Goal: Task Accomplishment & Management: Complete application form

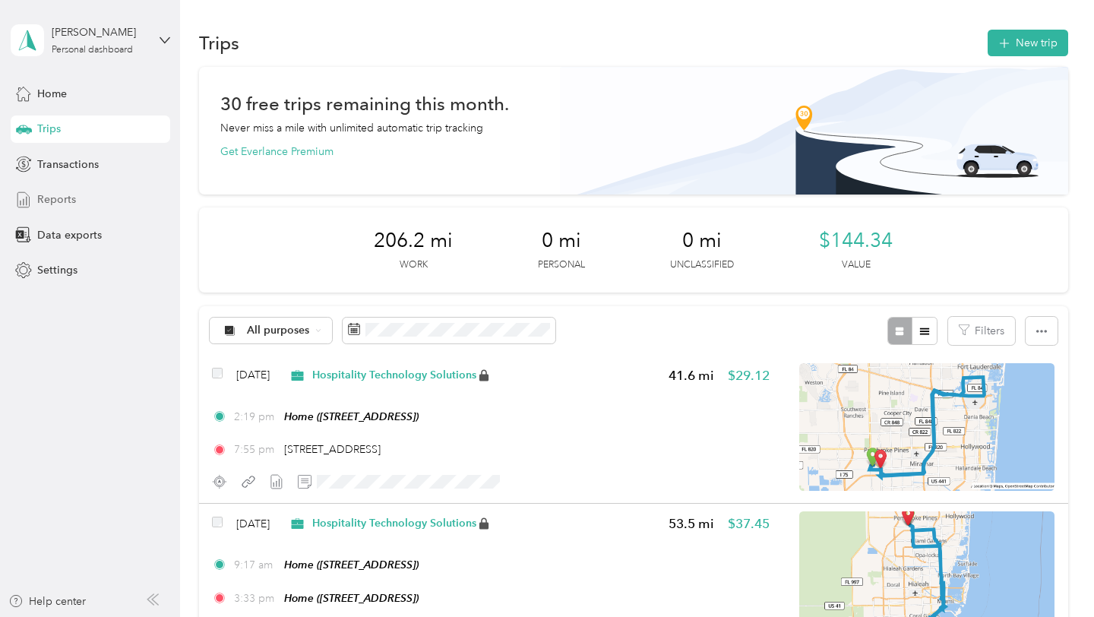
click at [76, 192] on div "Reports" at bounding box center [91, 199] width 160 height 27
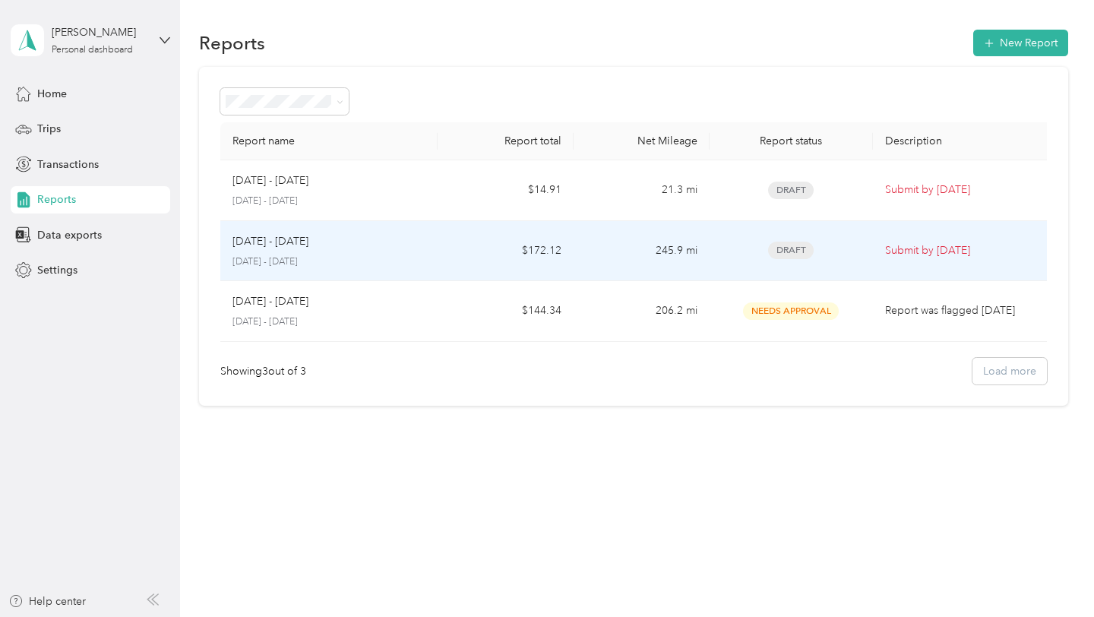
click at [923, 256] on p "Submit by [DATE]" at bounding box center [963, 250] width 157 height 17
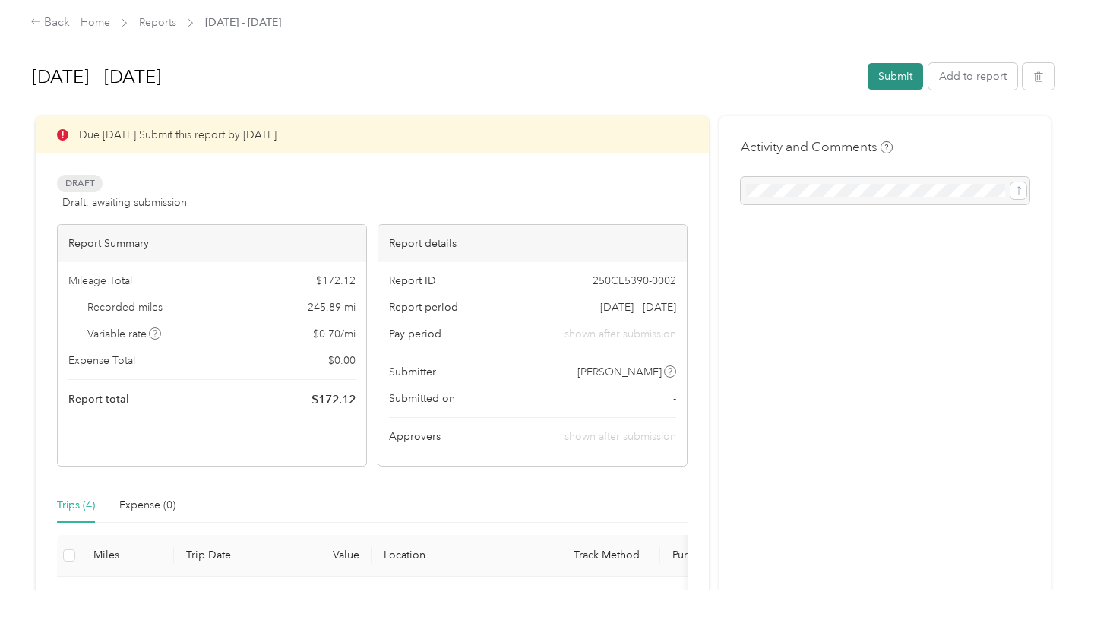
click at [905, 78] on button "Submit" at bounding box center [895, 76] width 55 height 27
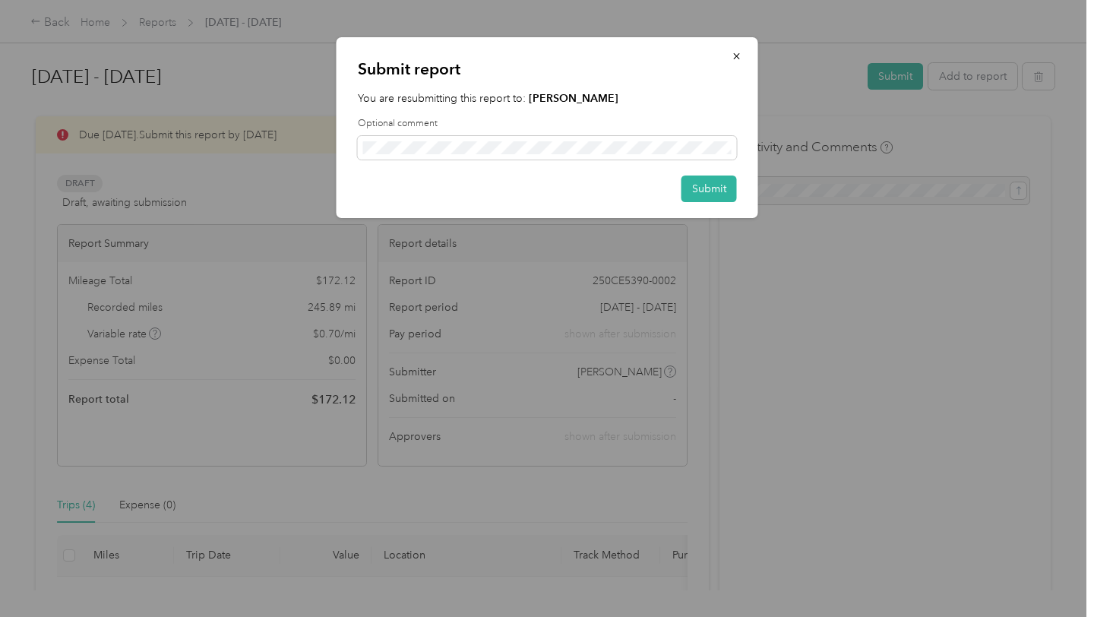
click at [695, 210] on div "Submit report You are resubmitting this report to: [PERSON_NAME] Optional comme…" at bounding box center [548, 127] width 422 height 181
click at [704, 194] on button "Submit" at bounding box center [709, 189] width 55 height 27
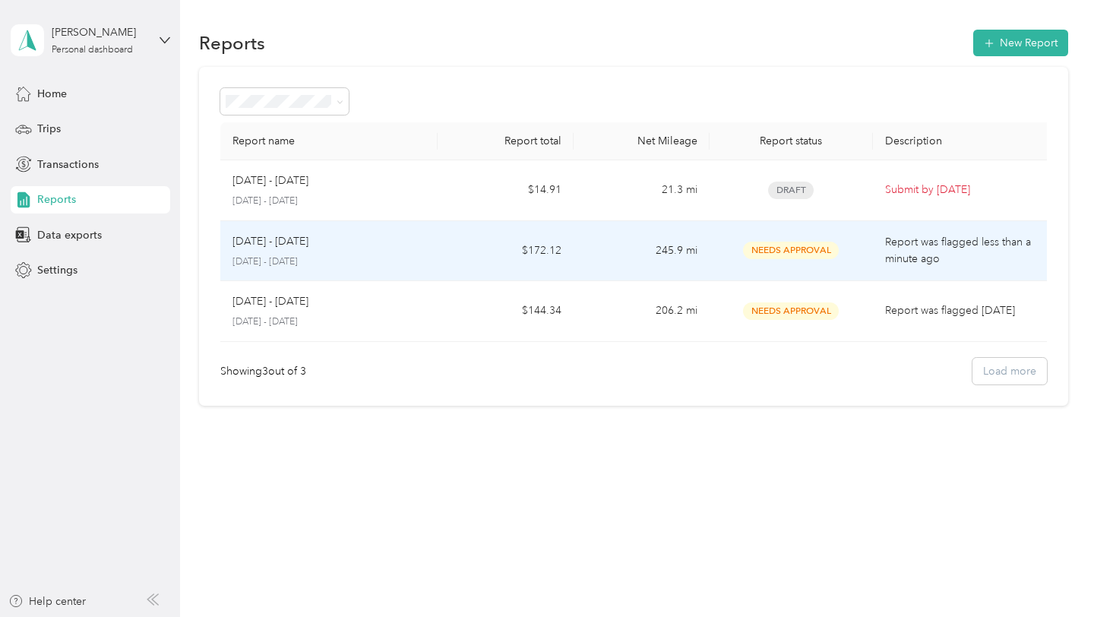
click at [353, 252] on div "[DATE] - [DATE] [DATE] - [DATE]" at bounding box center [329, 251] width 193 height 36
